Goal: Navigation & Orientation: Find specific page/section

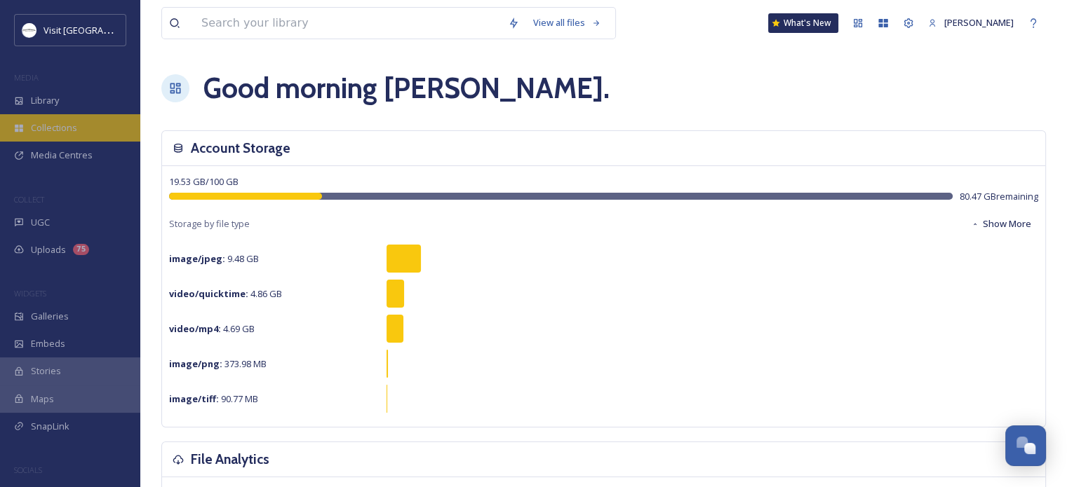
click at [58, 127] on span "Collections" at bounding box center [54, 127] width 46 height 13
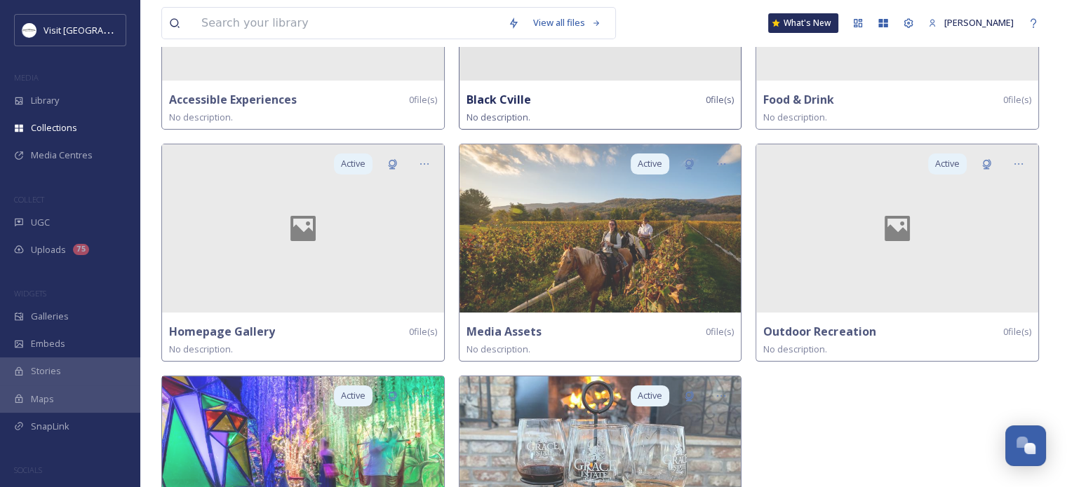
scroll to position [351, 0]
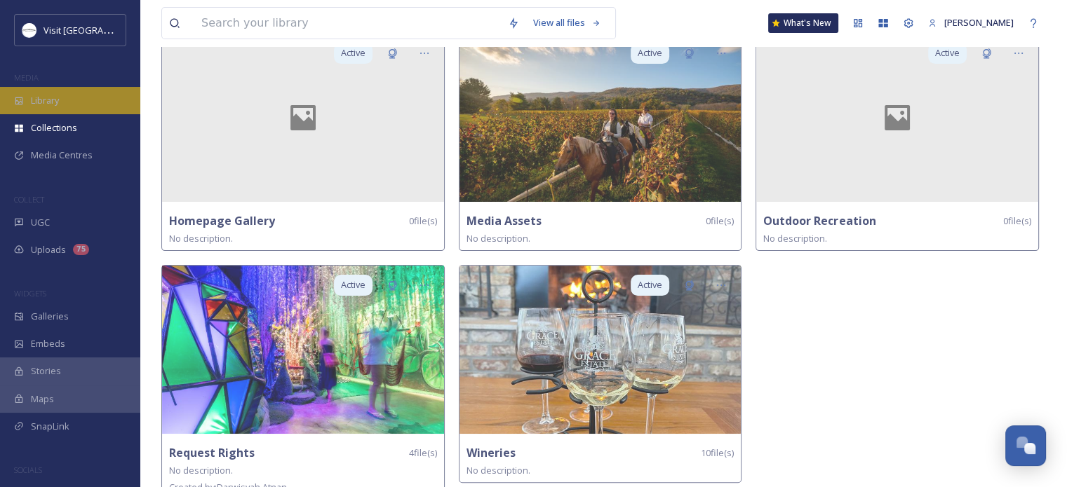
click at [36, 107] on div "Library" at bounding box center [70, 100] width 140 height 27
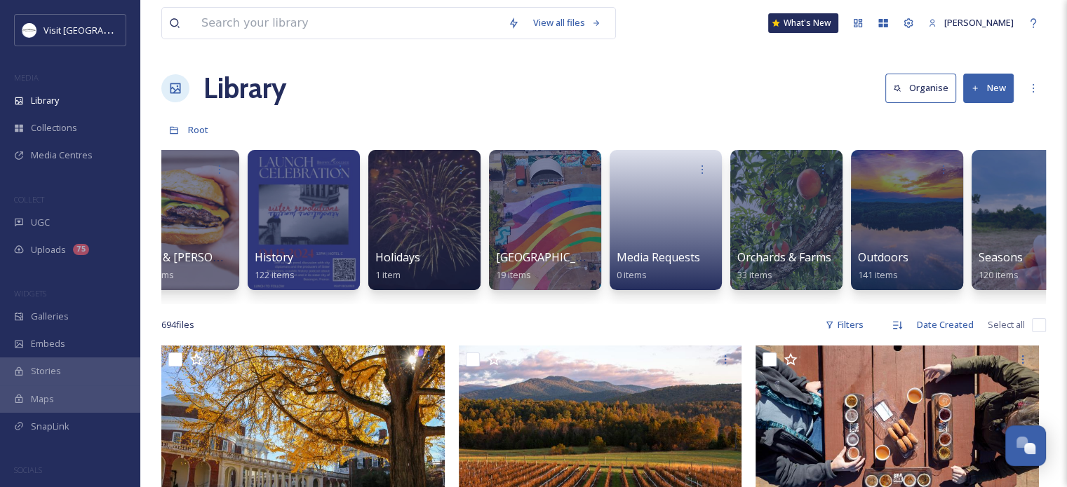
scroll to position [0, 1464]
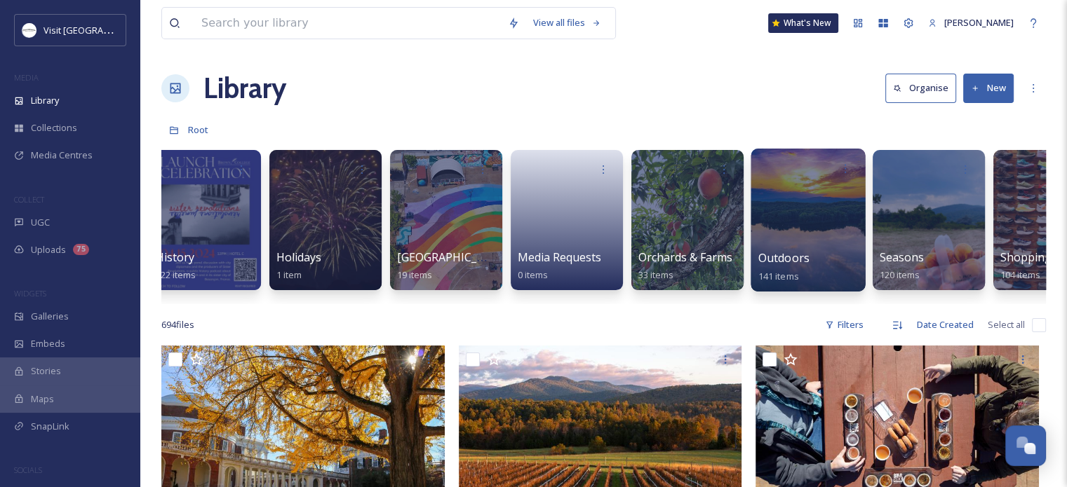
click at [810, 201] on div at bounding box center [807, 220] width 114 height 143
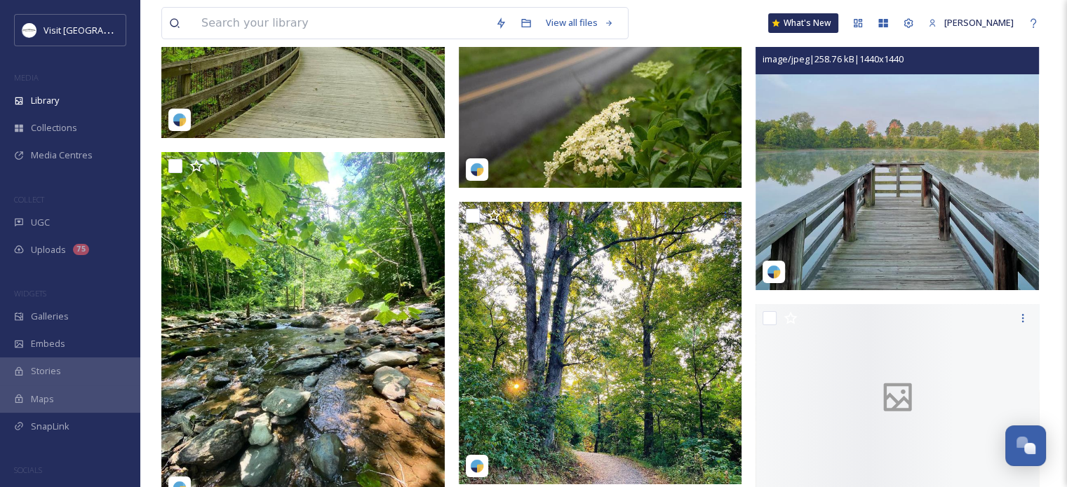
scroll to position [5961, 0]
